Goal: Download file/media

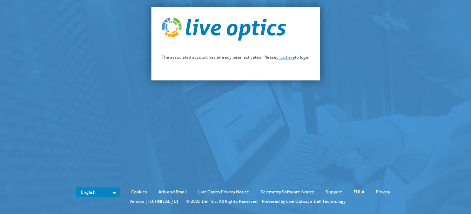
click at [291, 57] on link "click here" at bounding box center [285, 57] width 19 height 6
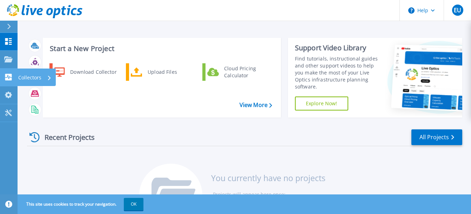
click at [35, 80] on p "Collectors" at bounding box center [29, 78] width 23 height 18
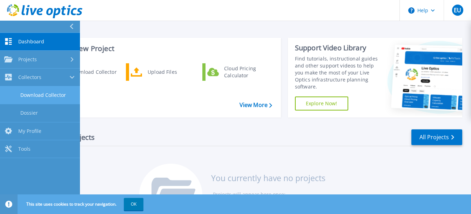
click at [53, 97] on link "Download Collector" at bounding box center [40, 96] width 80 height 18
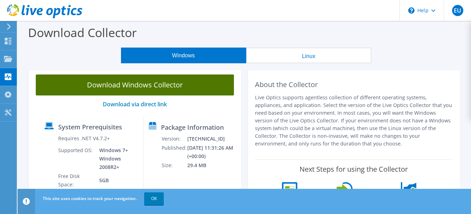
click at [153, 87] on link "Download Windows Collector" at bounding box center [135, 85] width 198 height 21
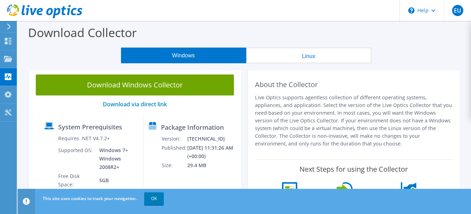
click at [245, 86] on div "About the Collector Live Optics supports agentless collection of different oper…" at bounding box center [353, 148] width 219 height 161
click at [31, 42] on div "Dashboard" at bounding box center [32, 42] width 33 height 18
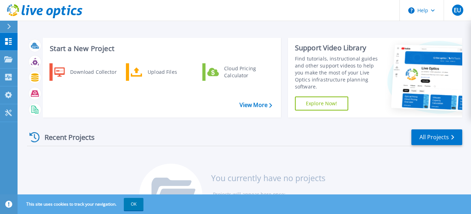
click at [9, 26] on icon at bounding box center [9, 27] width 4 height 6
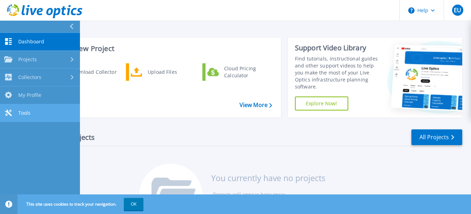
click at [24, 111] on span "Tools" at bounding box center [24, 113] width 12 height 6
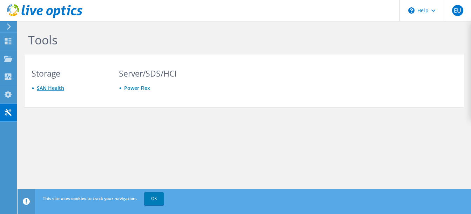
click at [50, 90] on link "SAN Health" at bounding box center [50, 88] width 27 height 7
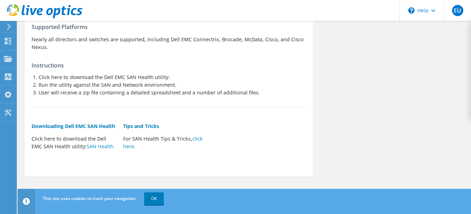
scroll to position [100, 0]
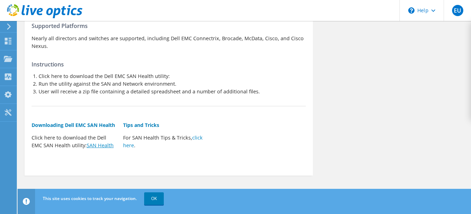
click at [104, 146] on link "SAN Health" at bounding box center [100, 145] width 27 height 7
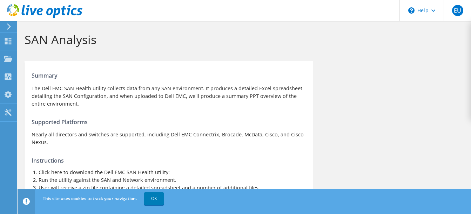
scroll to position [0, 0]
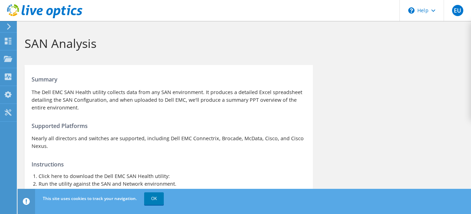
click at [334, 42] on h1 "SAN Analysis" at bounding box center [243, 43] width 436 height 15
click at [297, 45] on h1 "SAN Analysis" at bounding box center [243, 43] width 436 height 15
